Goal: Information Seeking & Learning: Learn about a topic

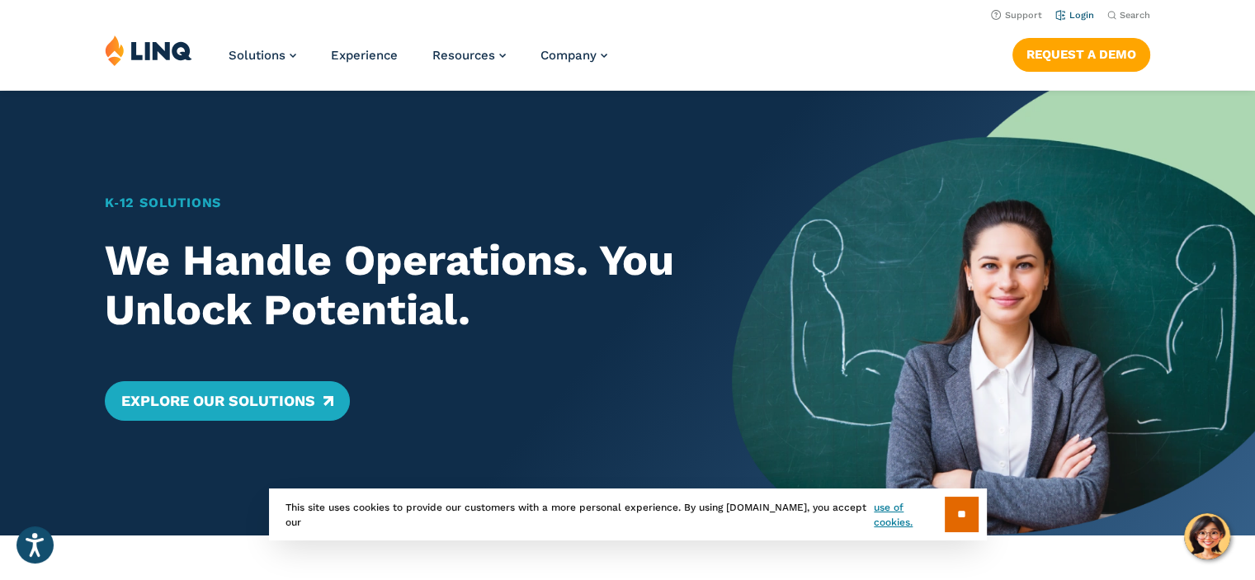
click at [1069, 16] on link "Login" at bounding box center [1074, 15] width 39 height 11
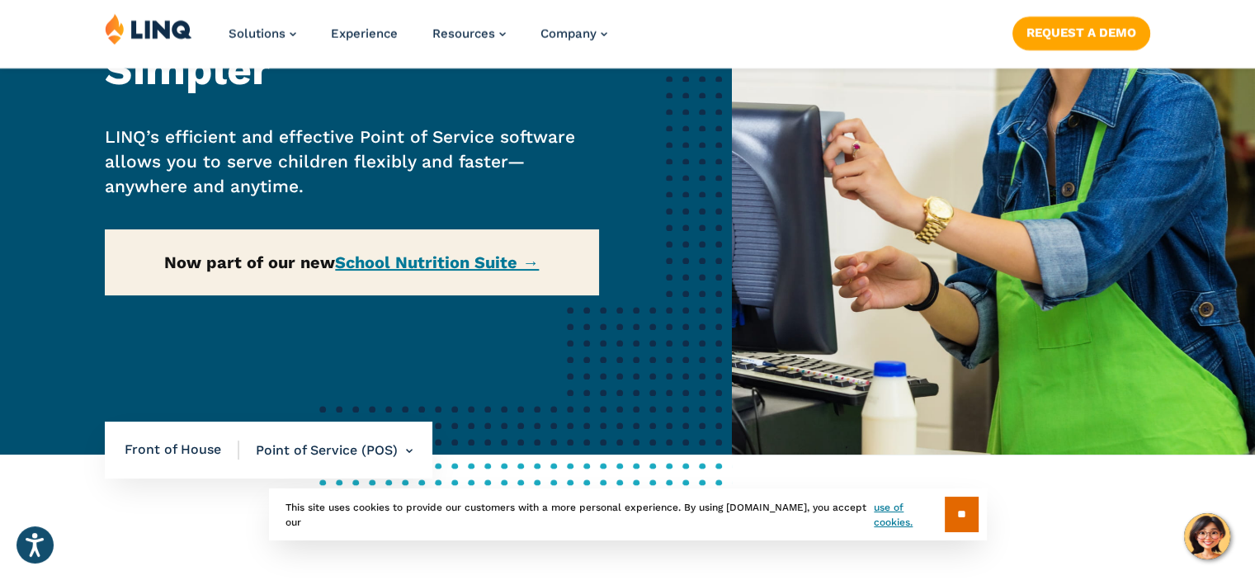
scroll to position [247, 0]
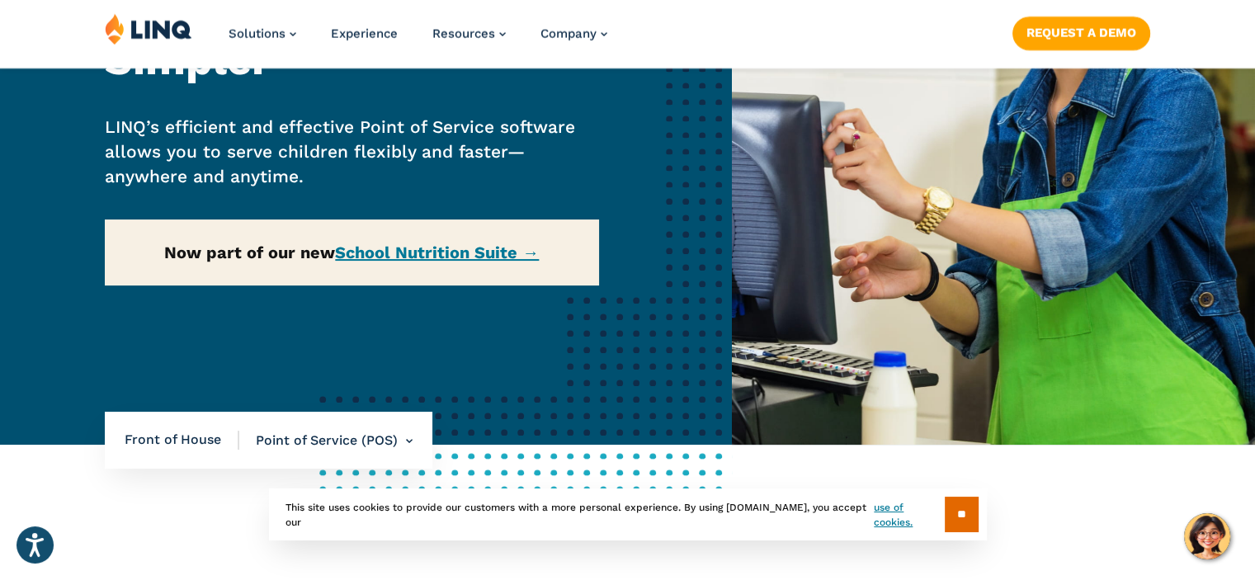
click at [417, 247] on div "Home / Solutions / LINQ Nutrition / School Nutrition / Front of House / Point o…" at bounding box center [366, 143] width 732 height 601
click at [429, 252] on div "Home / Solutions / LINQ Nutrition / School Nutrition / Front of House / Point o…" at bounding box center [366, 143] width 732 height 601
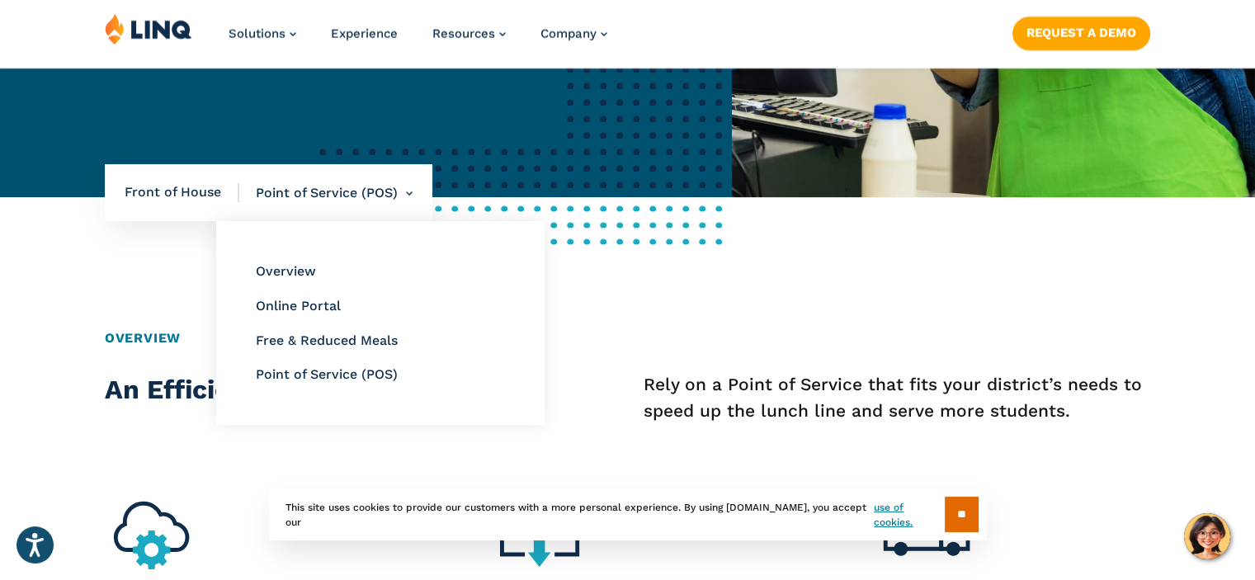
click at [351, 191] on li "Point of Service (POS) Overview Online Portal Free & Reduced Meals Point of Ser…" at bounding box center [325, 193] width 173 height 58
click at [305, 302] on link "Online Portal" at bounding box center [298, 306] width 85 height 16
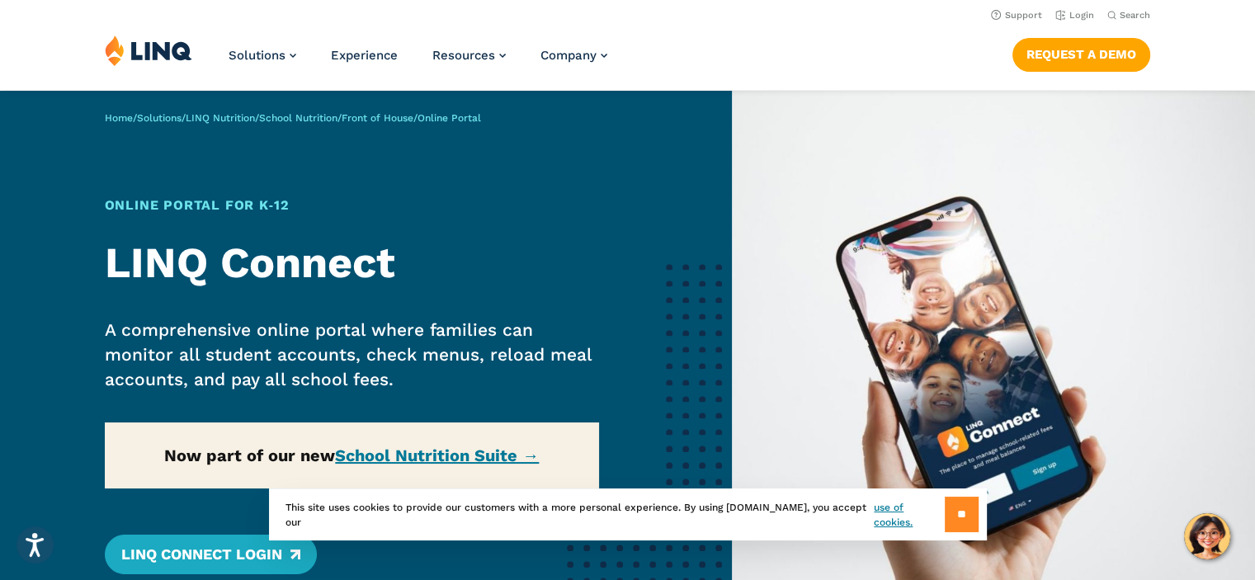
click at [957, 515] on input "**" at bounding box center [962, 514] width 34 height 35
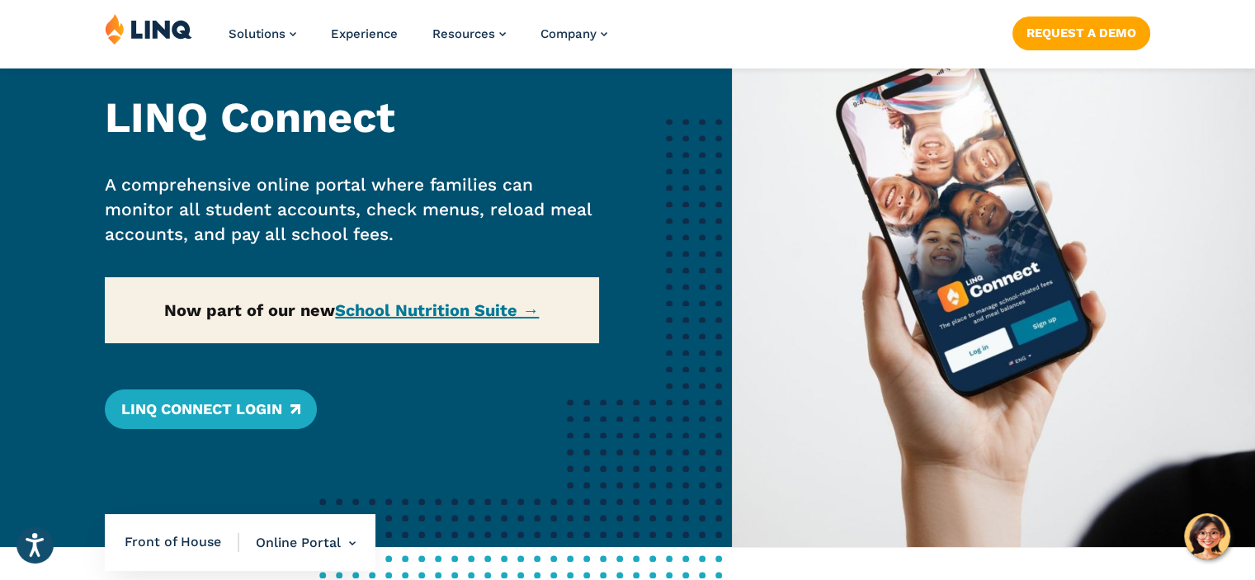
scroll to position [165, 0]
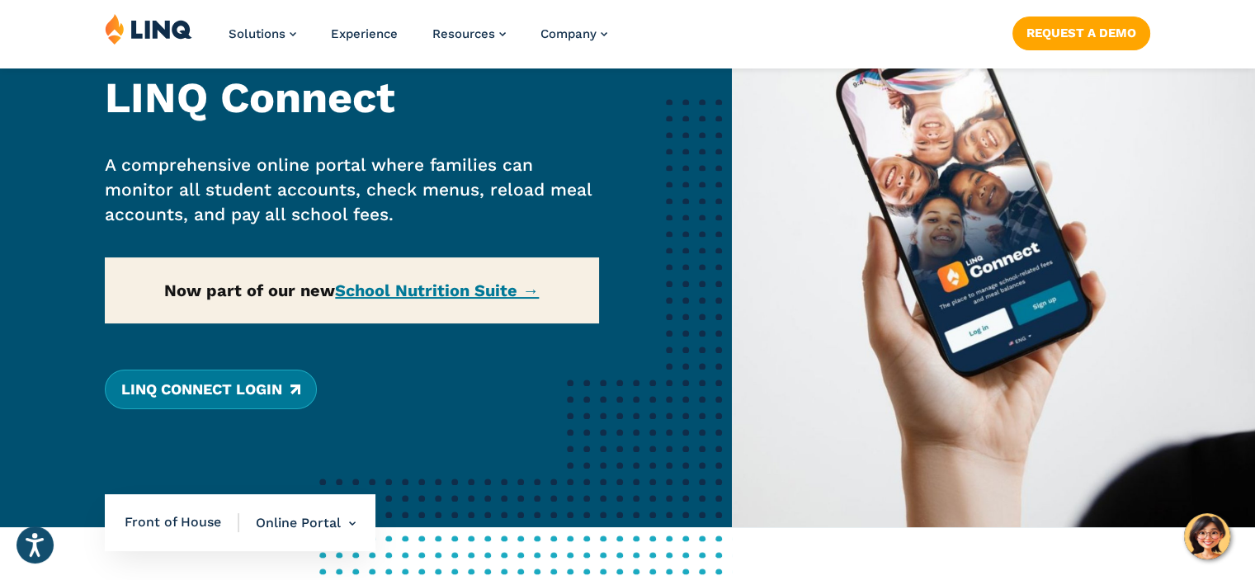
click at [222, 382] on link "LINQ Connect Login" at bounding box center [211, 390] width 212 height 40
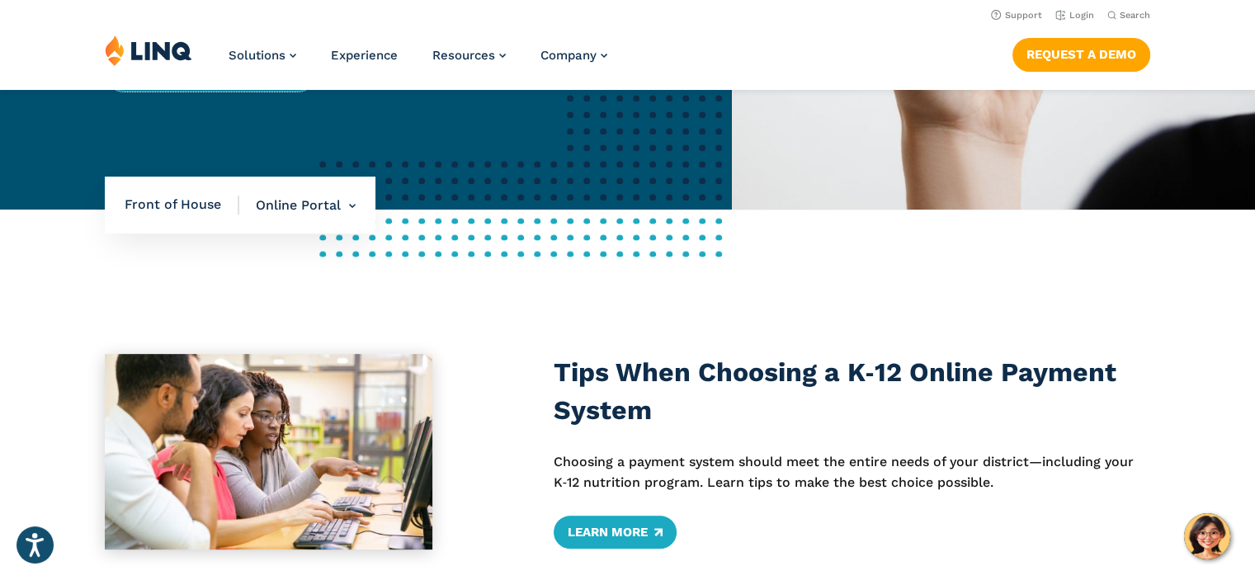
scroll to position [0, 0]
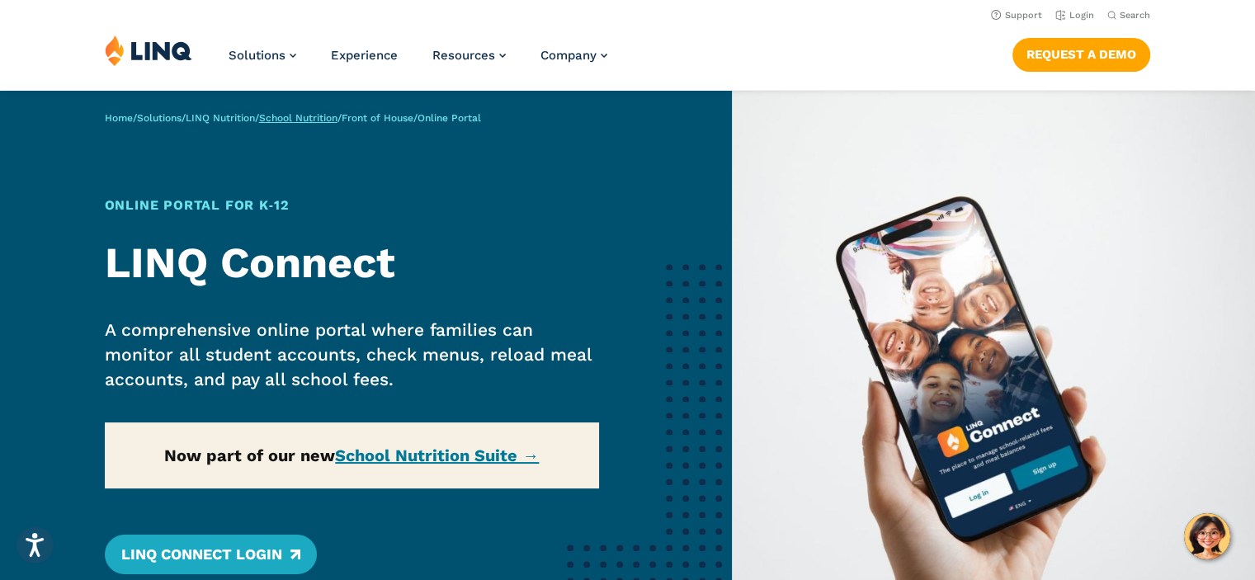
click at [333, 118] on link "School Nutrition" at bounding box center [298, 118] width 78 height 12
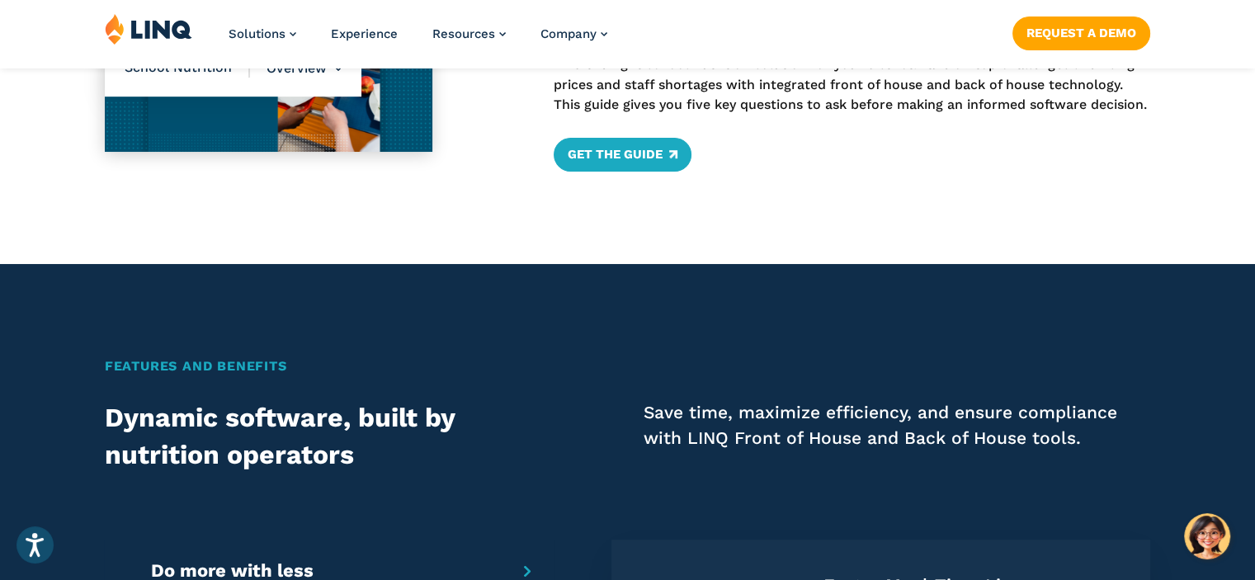
scroll to position [907, 0]
